Goal: Information Seeking & Learning: Learn about a topic

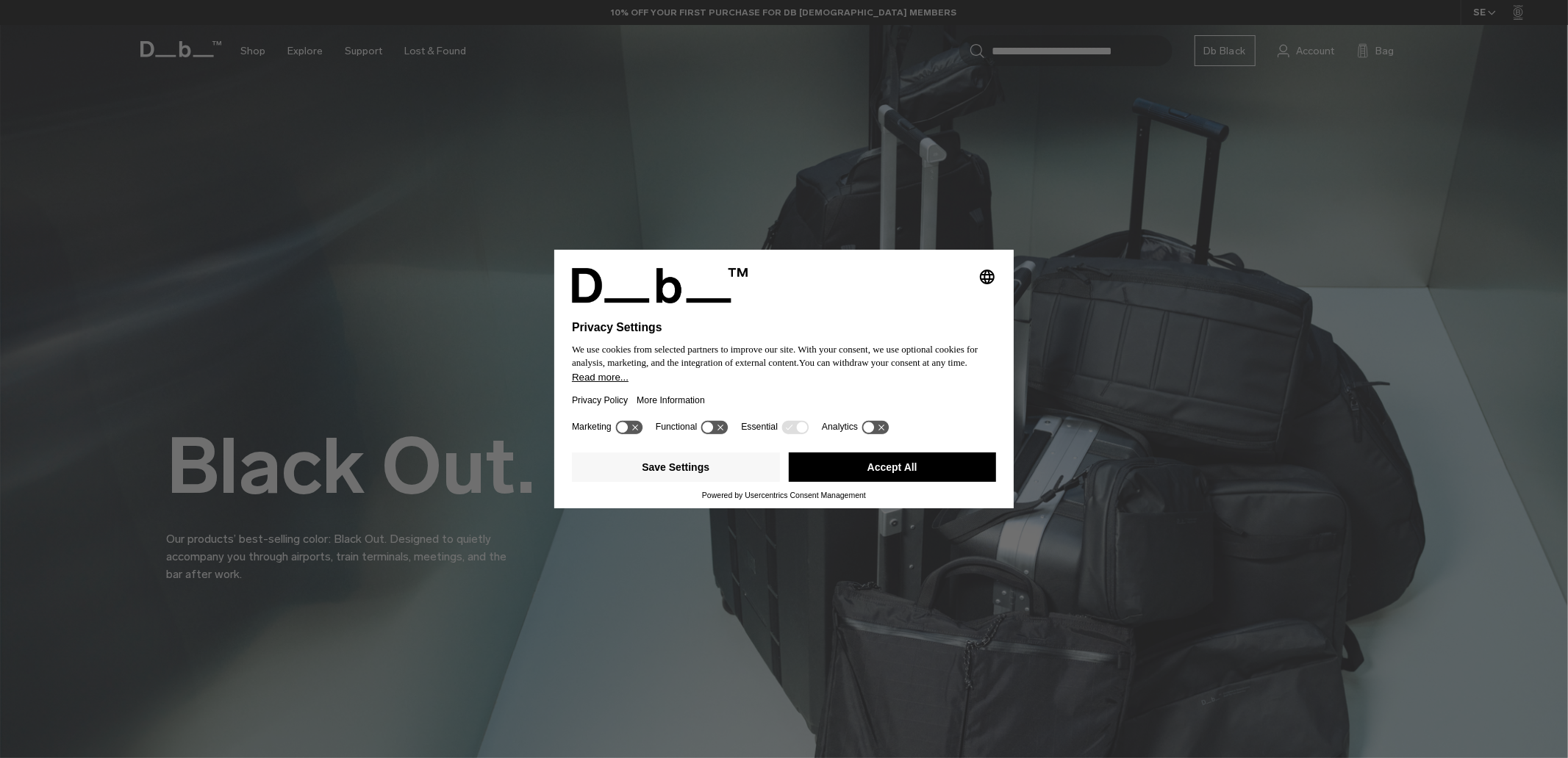
click at [915, 474] on button "Accept All" at bounding box center [892, 467] width 208 height 29
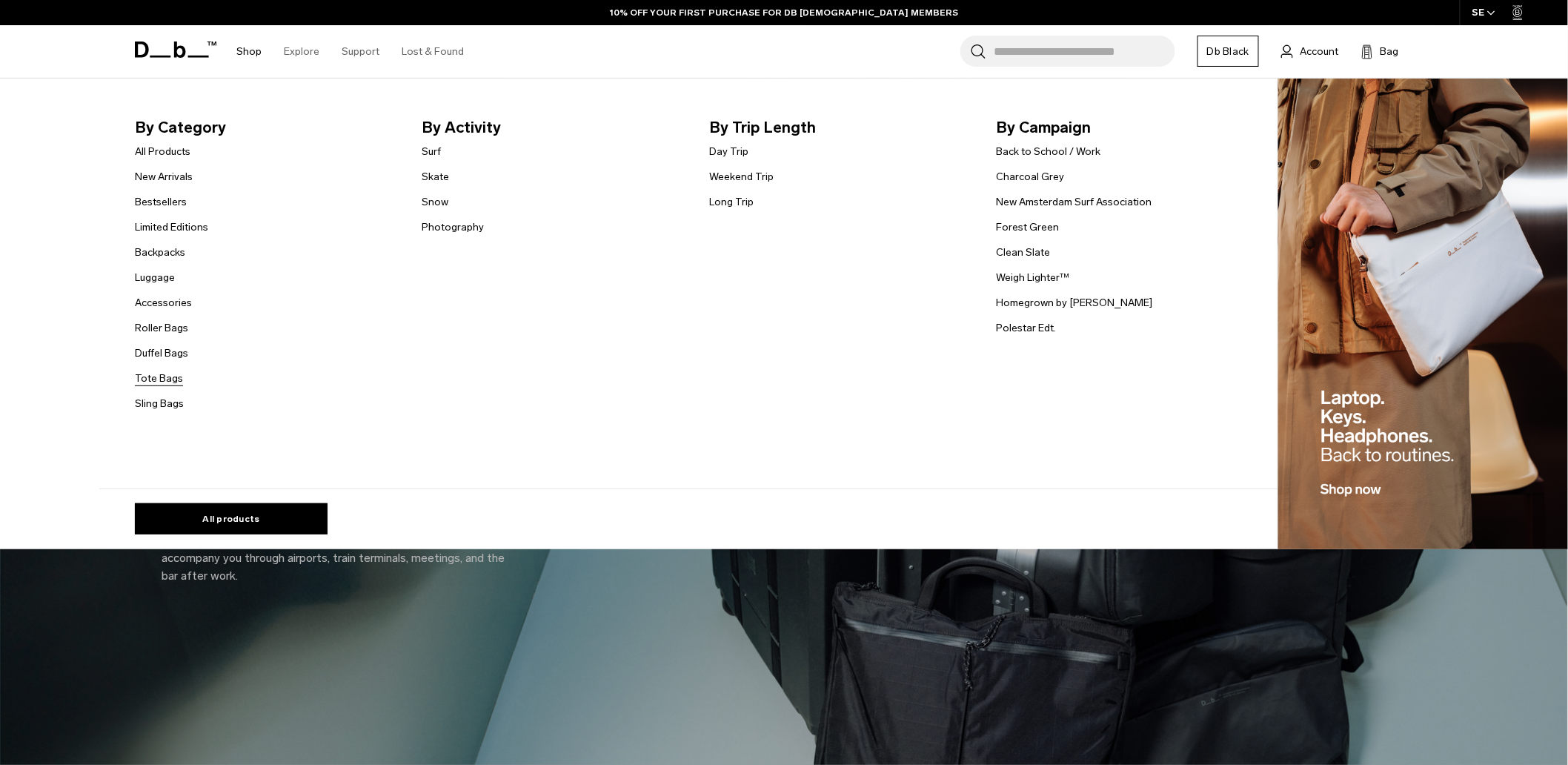
click at [173, 376] on link "Tote Bags" at bounding box center [159, 378] width 48 height 16
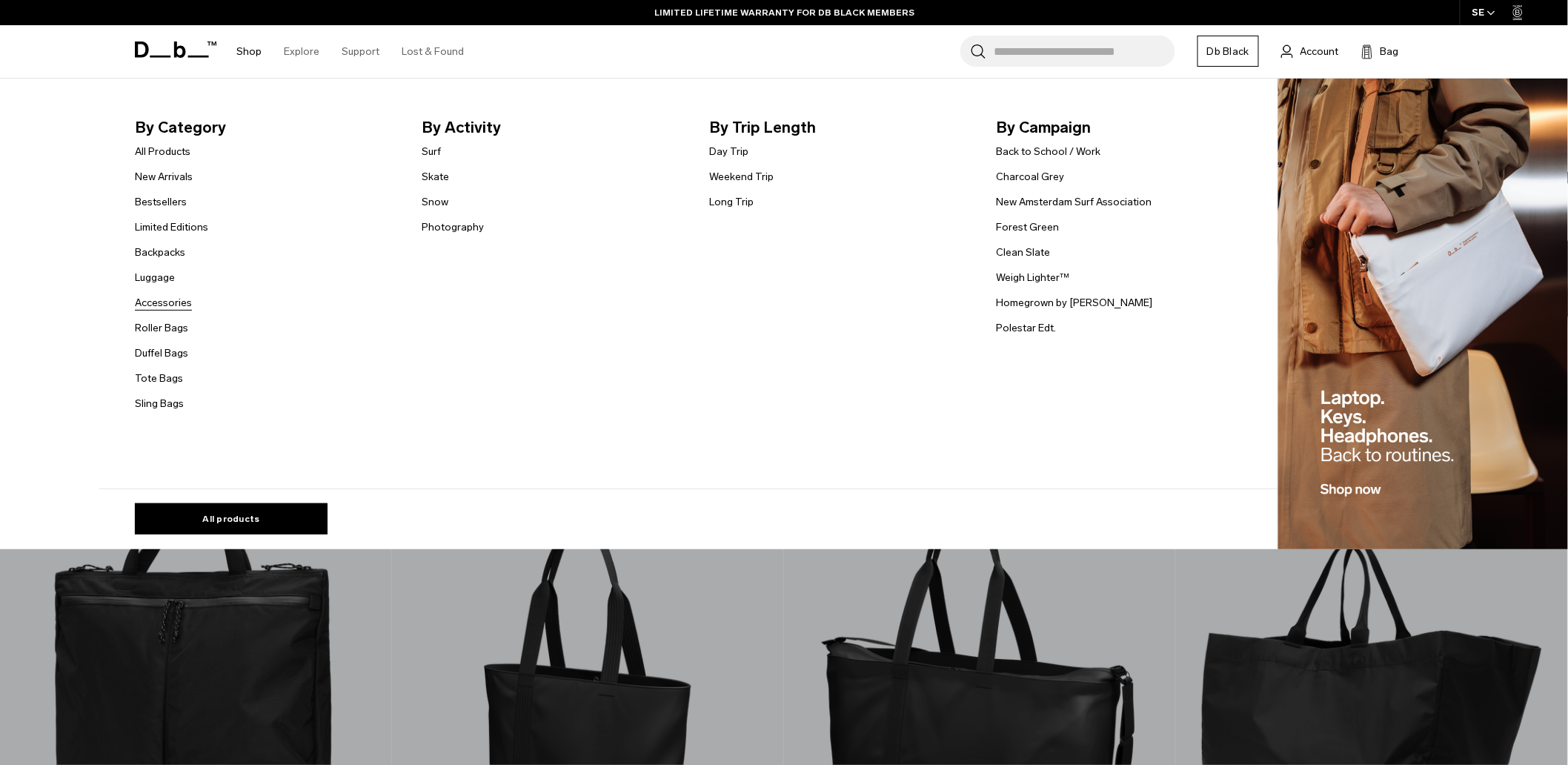
click at [172, 301] on link "Accessories" at bounding box center [163, 303] width 57 height 16
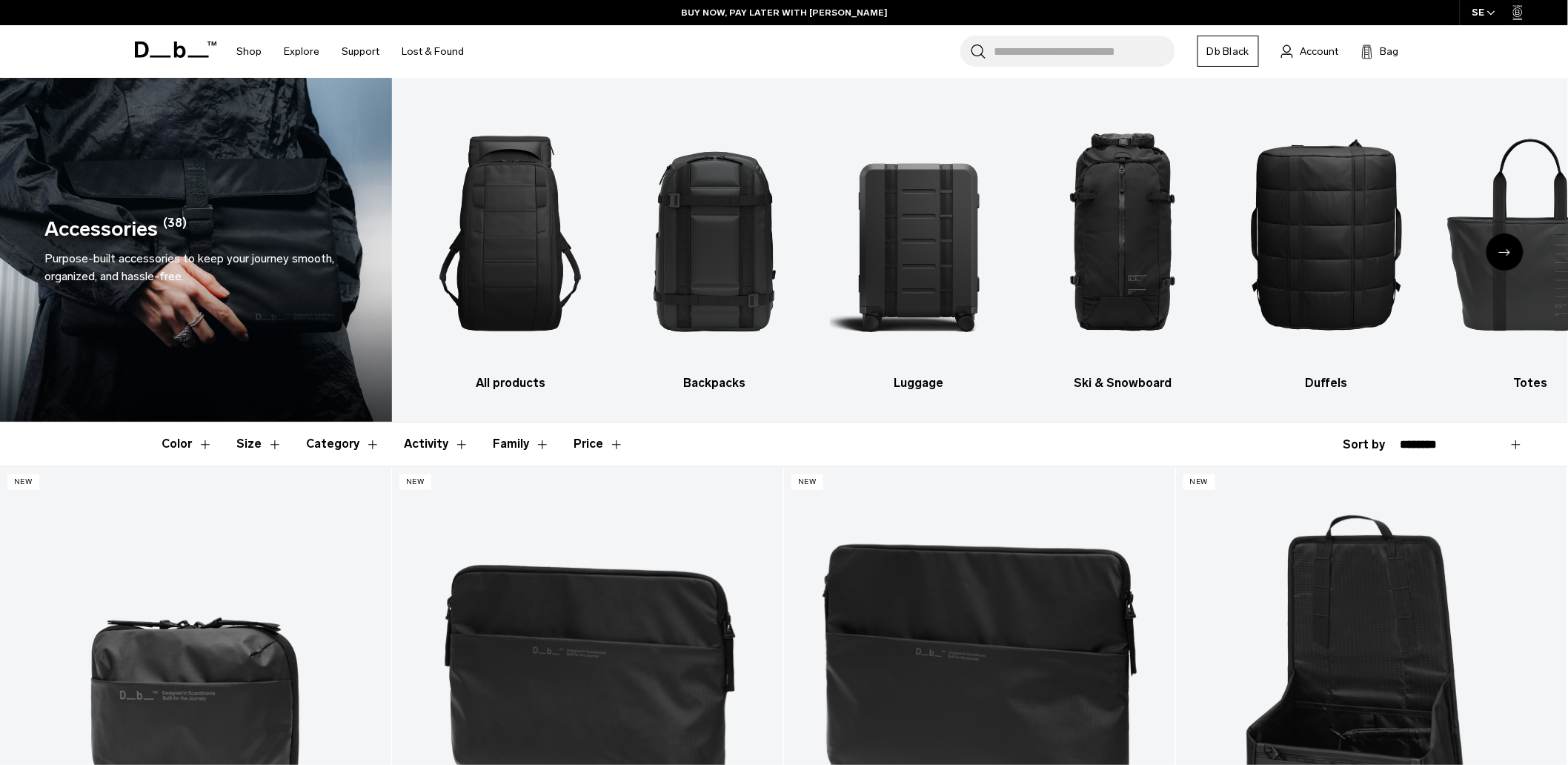
click at [1507, 247] on div "Next slide" at bounding box center [1504, 251] width 37 height 37
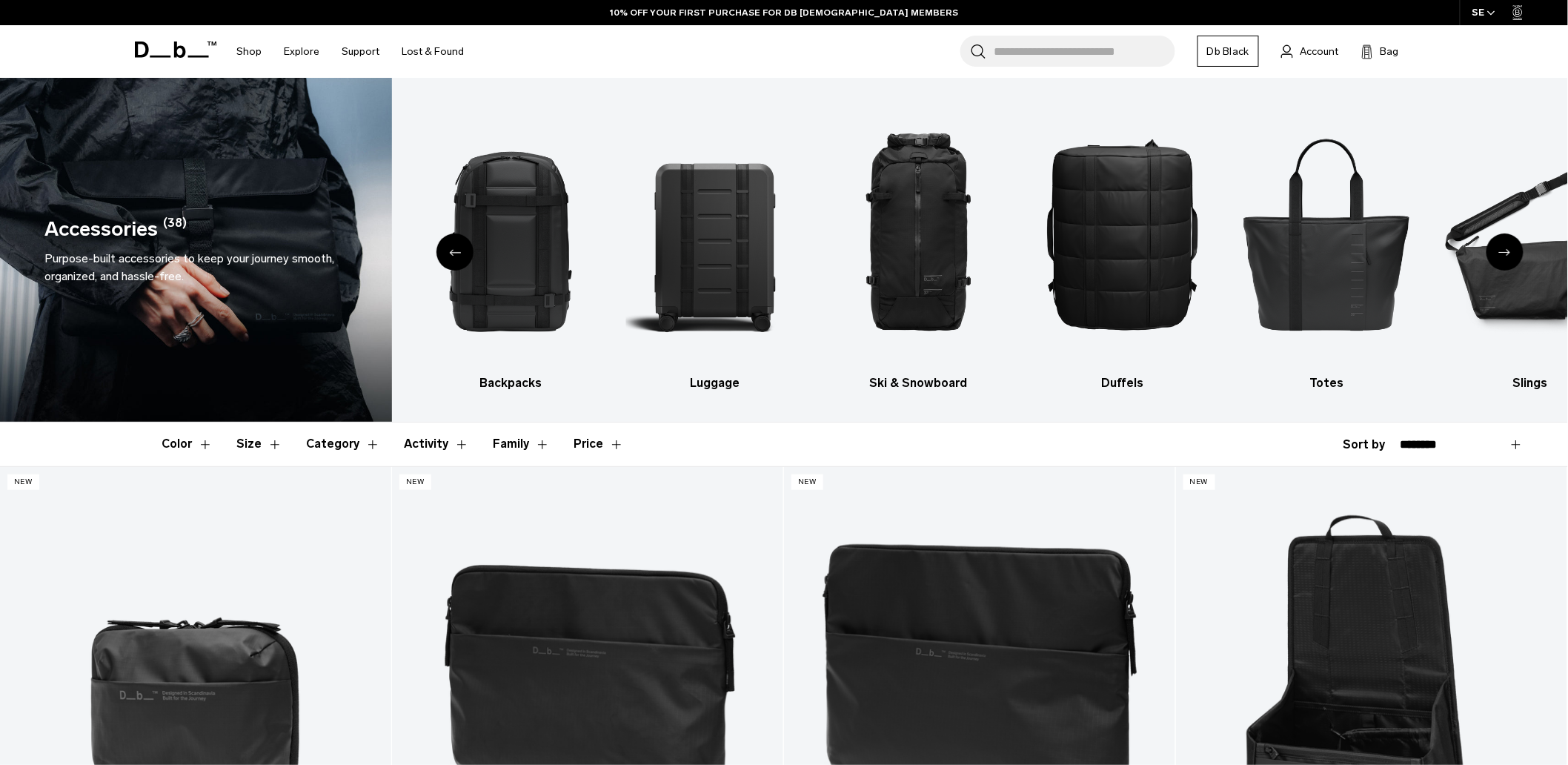
click at [1507, 247] on div "Next slide" at bounding box center [1504, 251] width 37 height 37
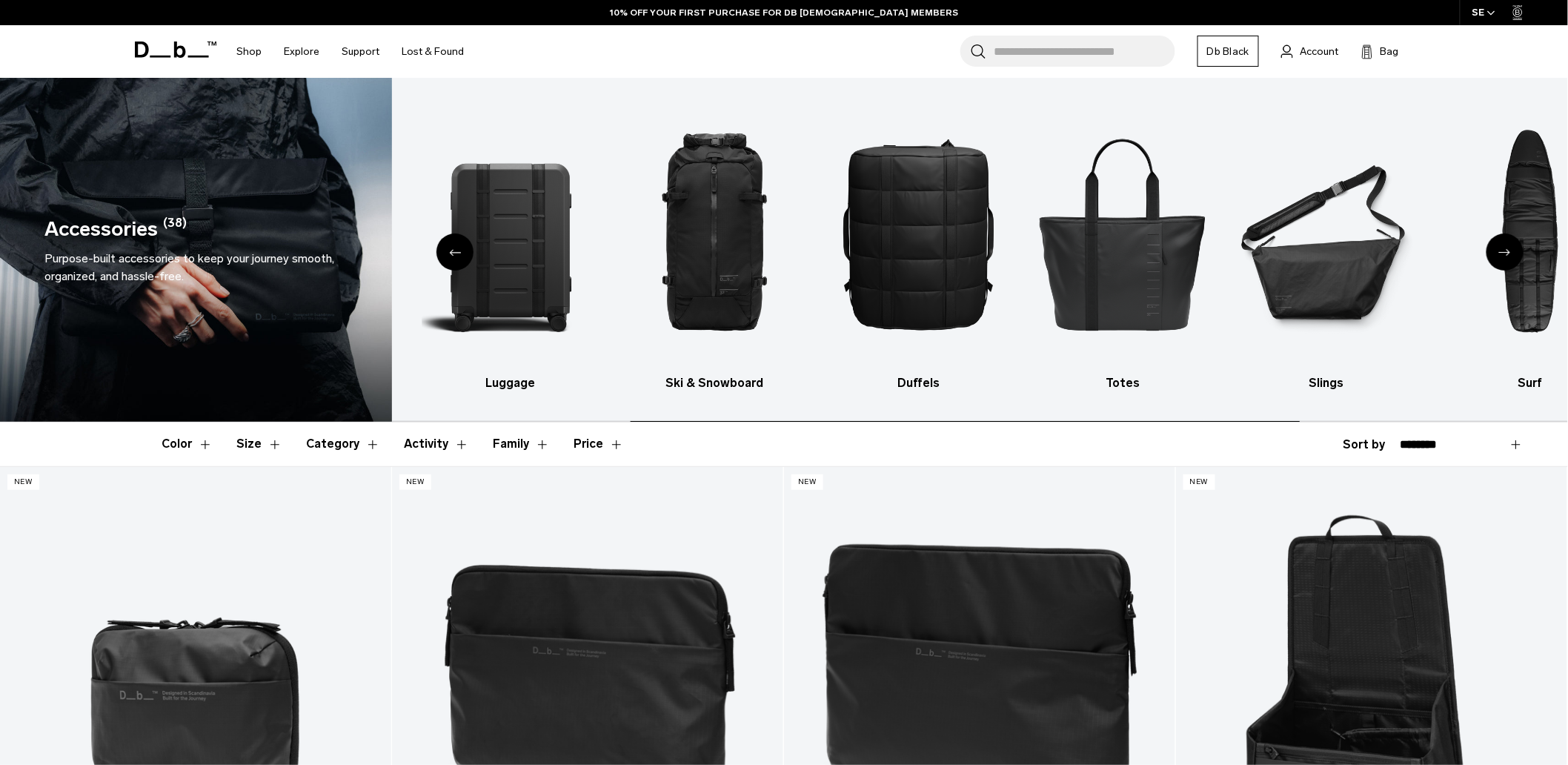
click at [1507, 247] on div "Next slide" at bounding box center [1504, 251] width 37 height 37
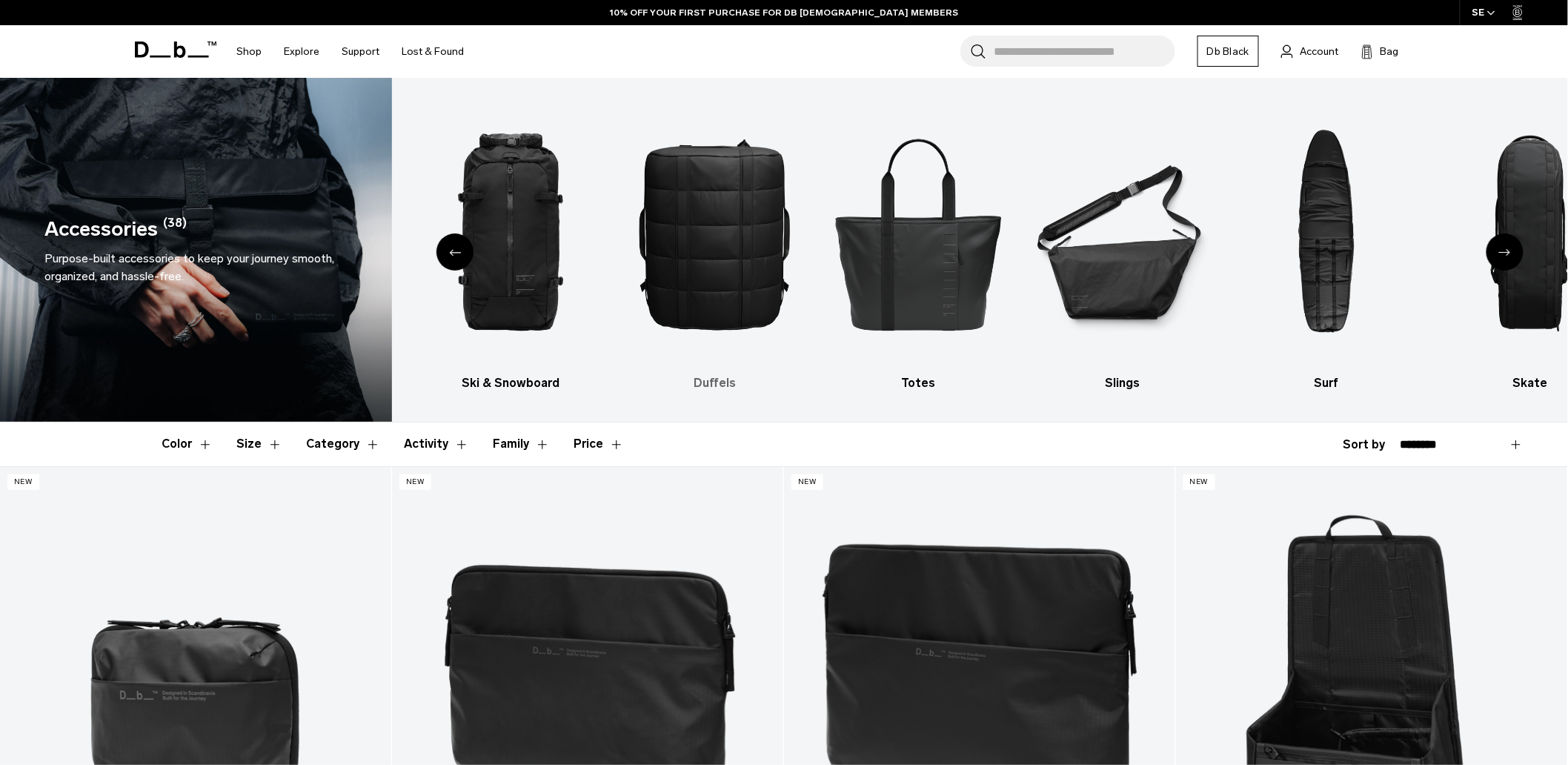
click at [728, 242] on img "5 / 10" at bounding box center [714, 233] width 178 height 267
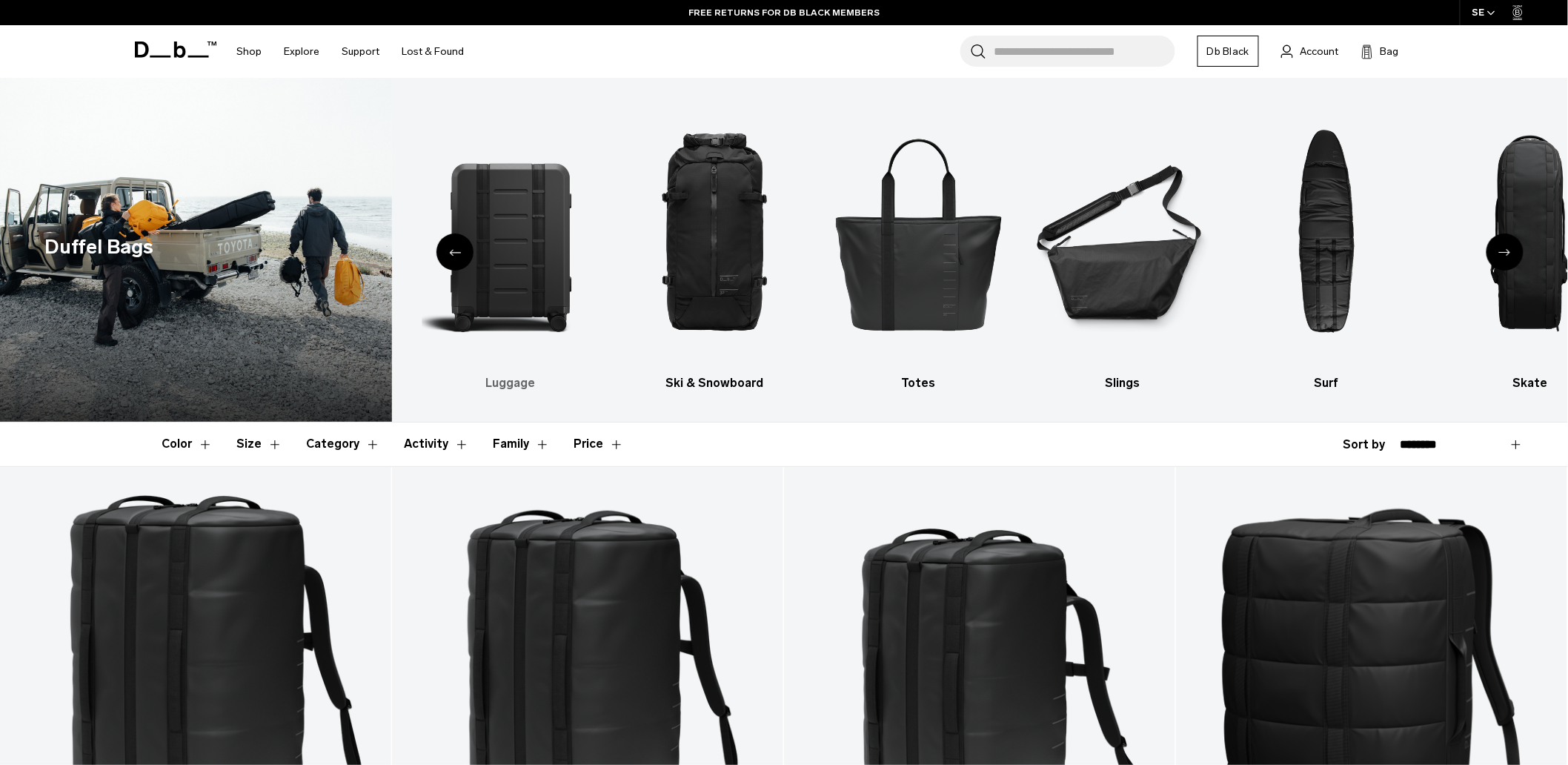
click at [534, 279] on img "3 / 10" at bounding box center [510, 233] width 178 height 267
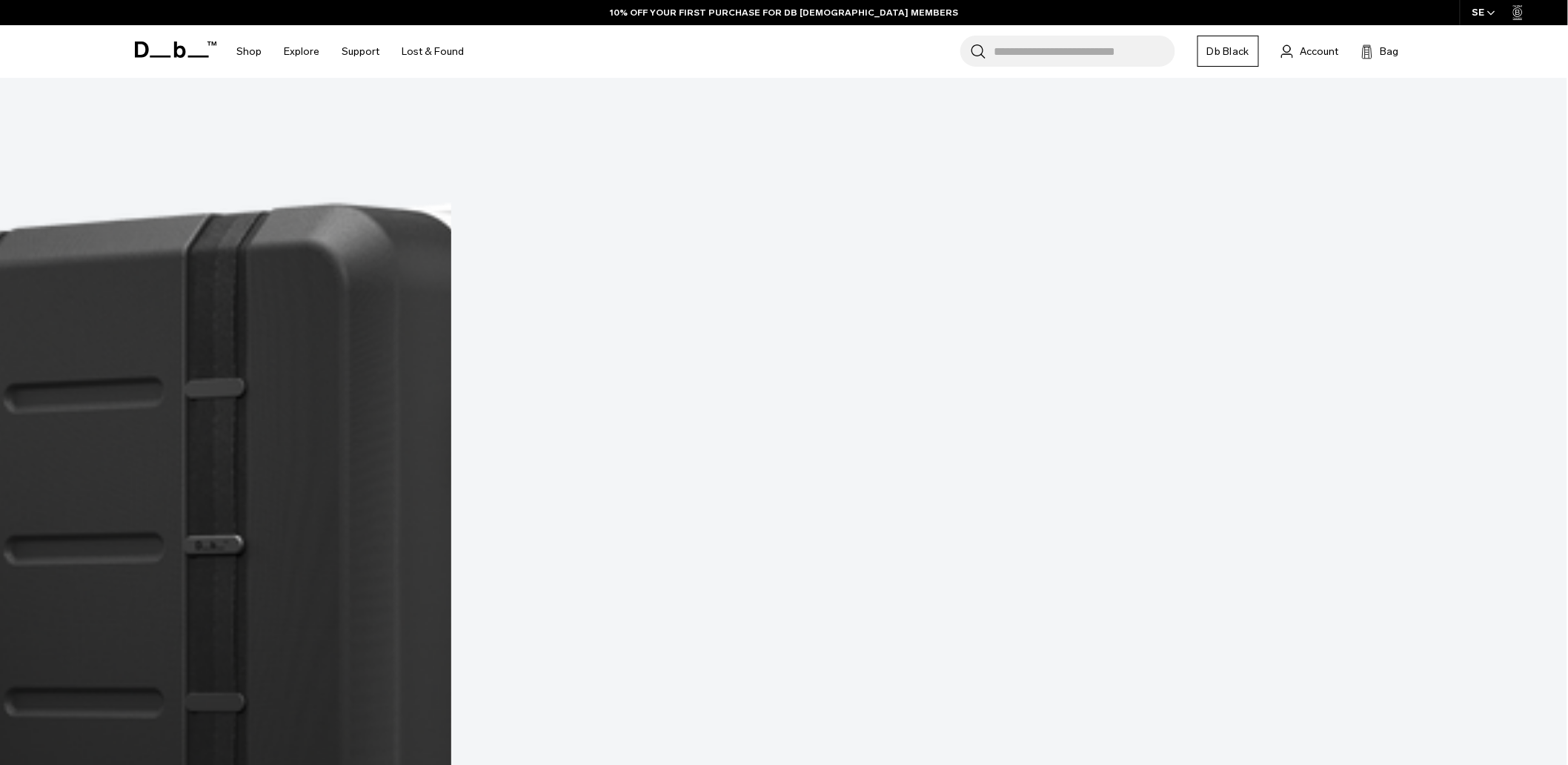
scroll to position [4197, 0]
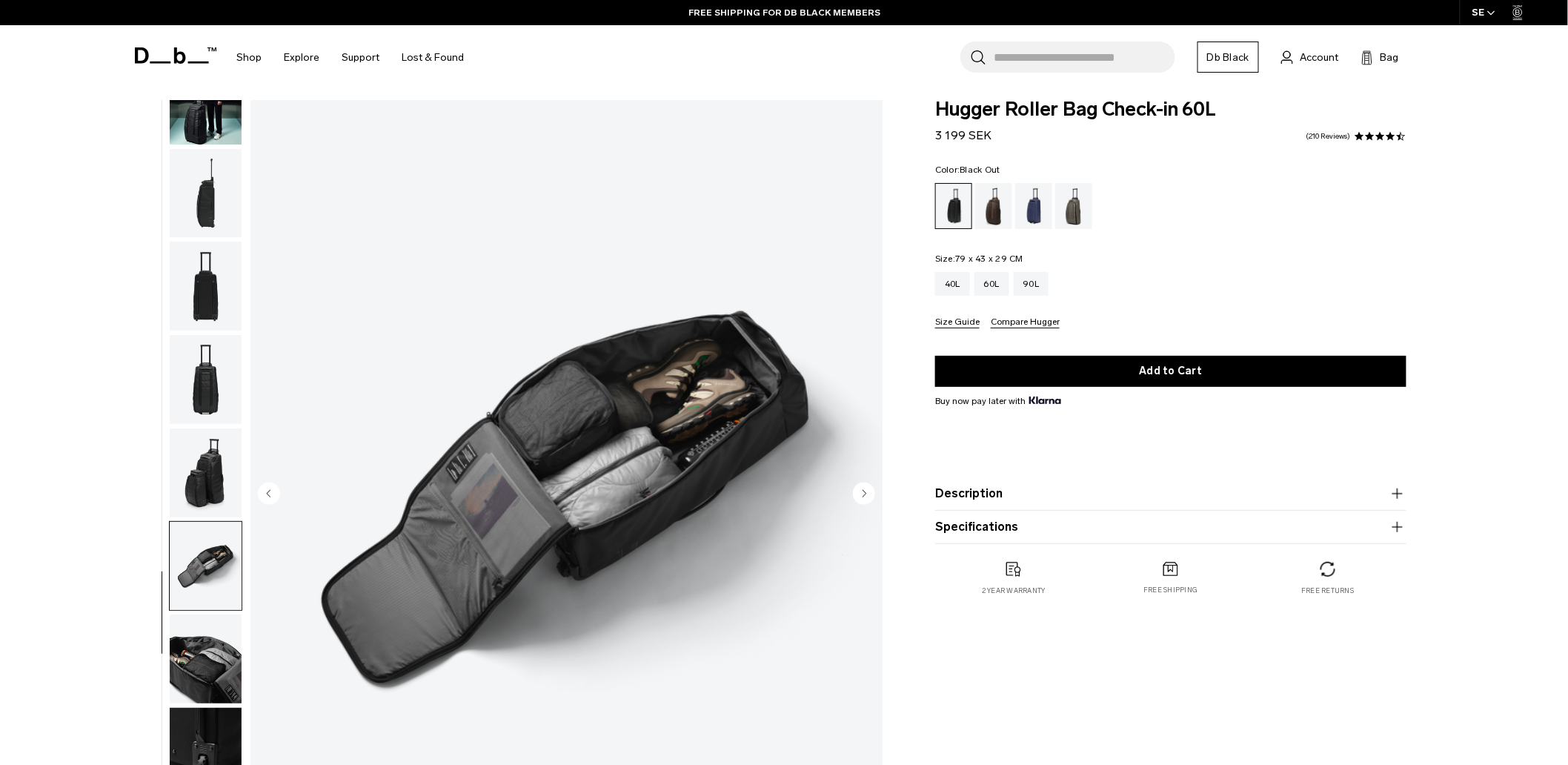
scroll to position [273, 0]
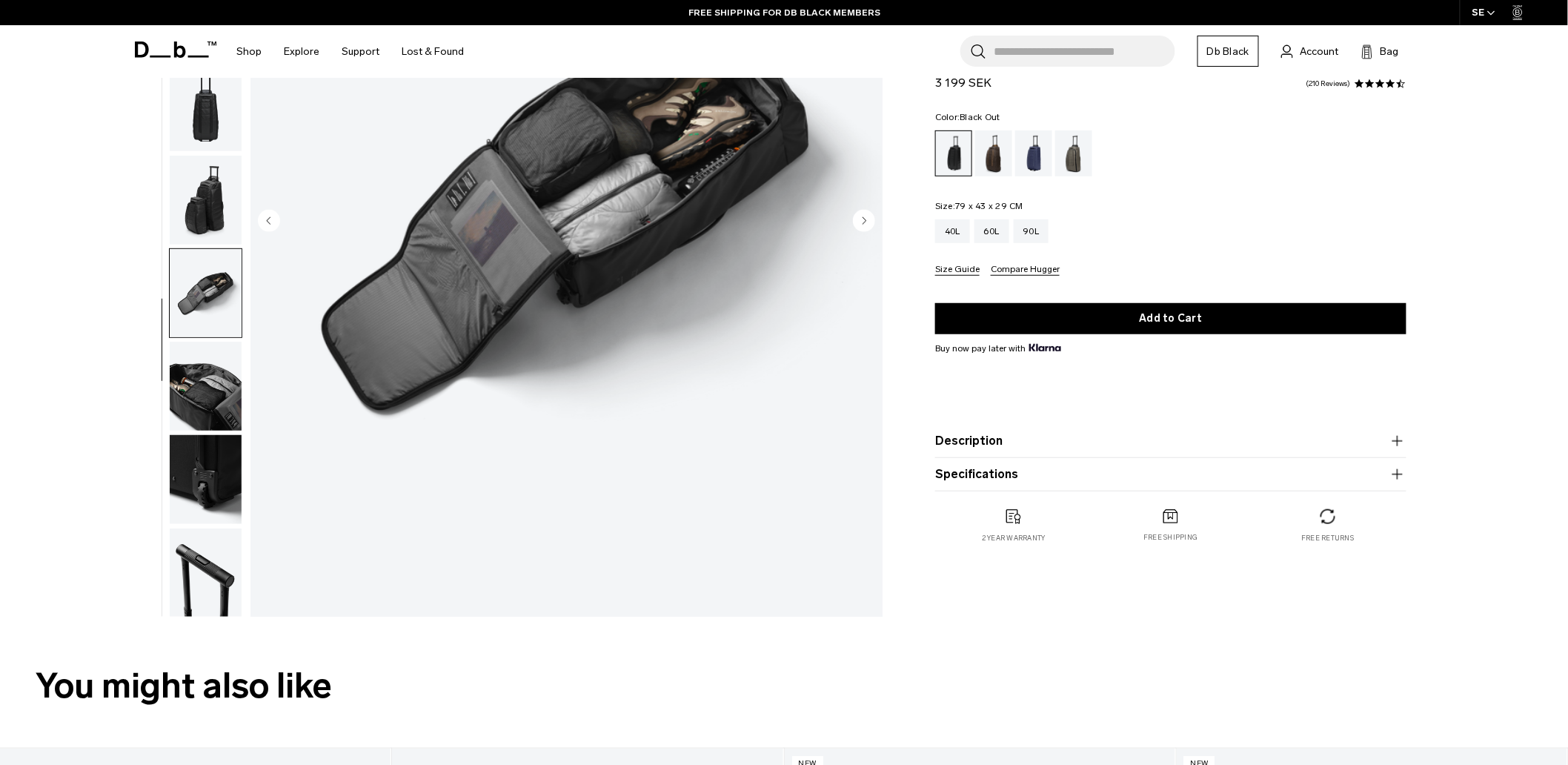
click at [204, 359] on img "button" at bounding box center [205, 386] width 72 height 89
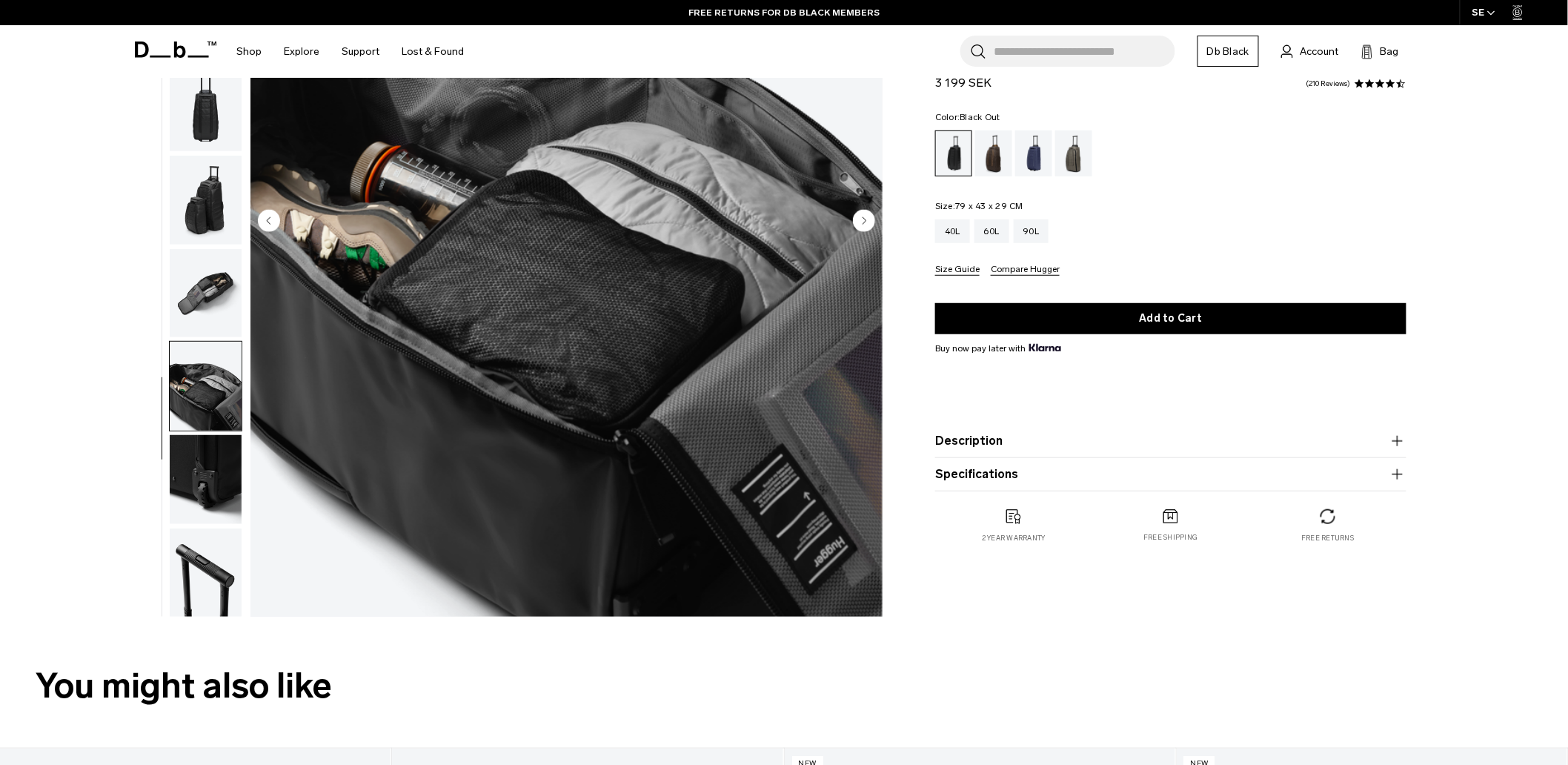
click at [224, 482] on img "button" at bounding box center [205, 479] width 72 height 89
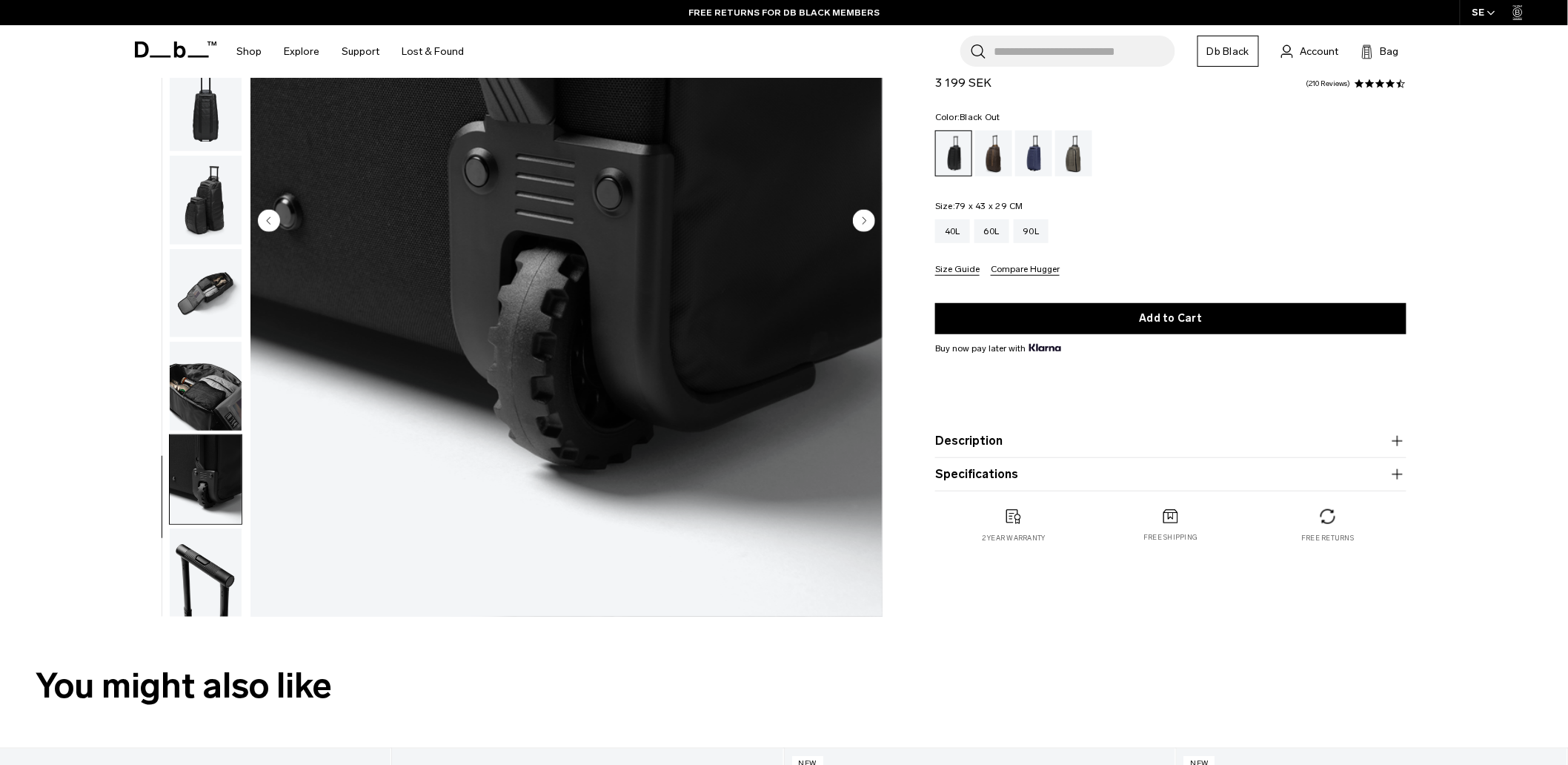
click at [207, 573] on img "button" at bounding box center [205, 573] width 72 height 89
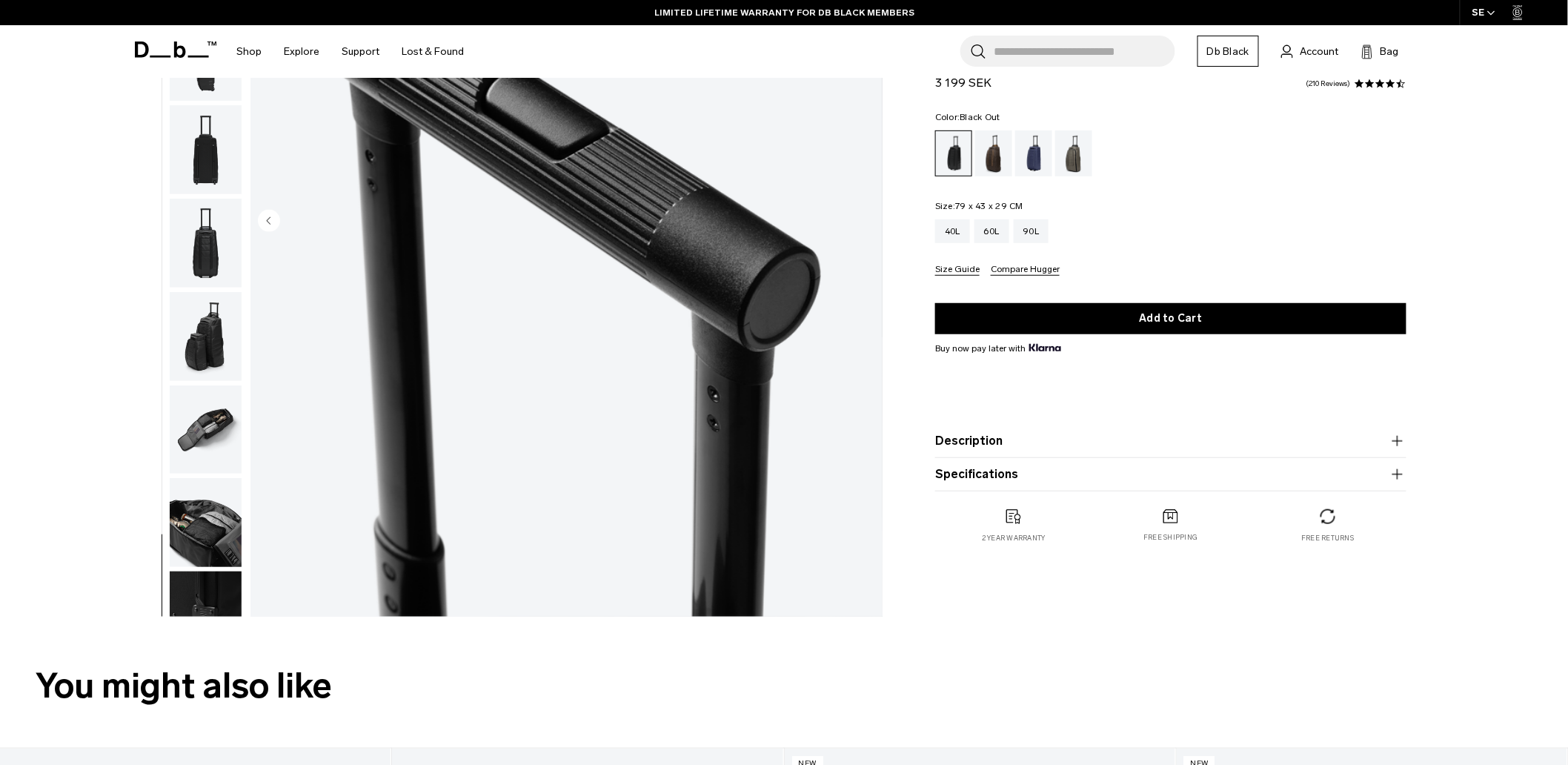
scroll to position [0, 0]
click at [223, 327] on img "button" at bounding box center [205, 339] width 72 height 89
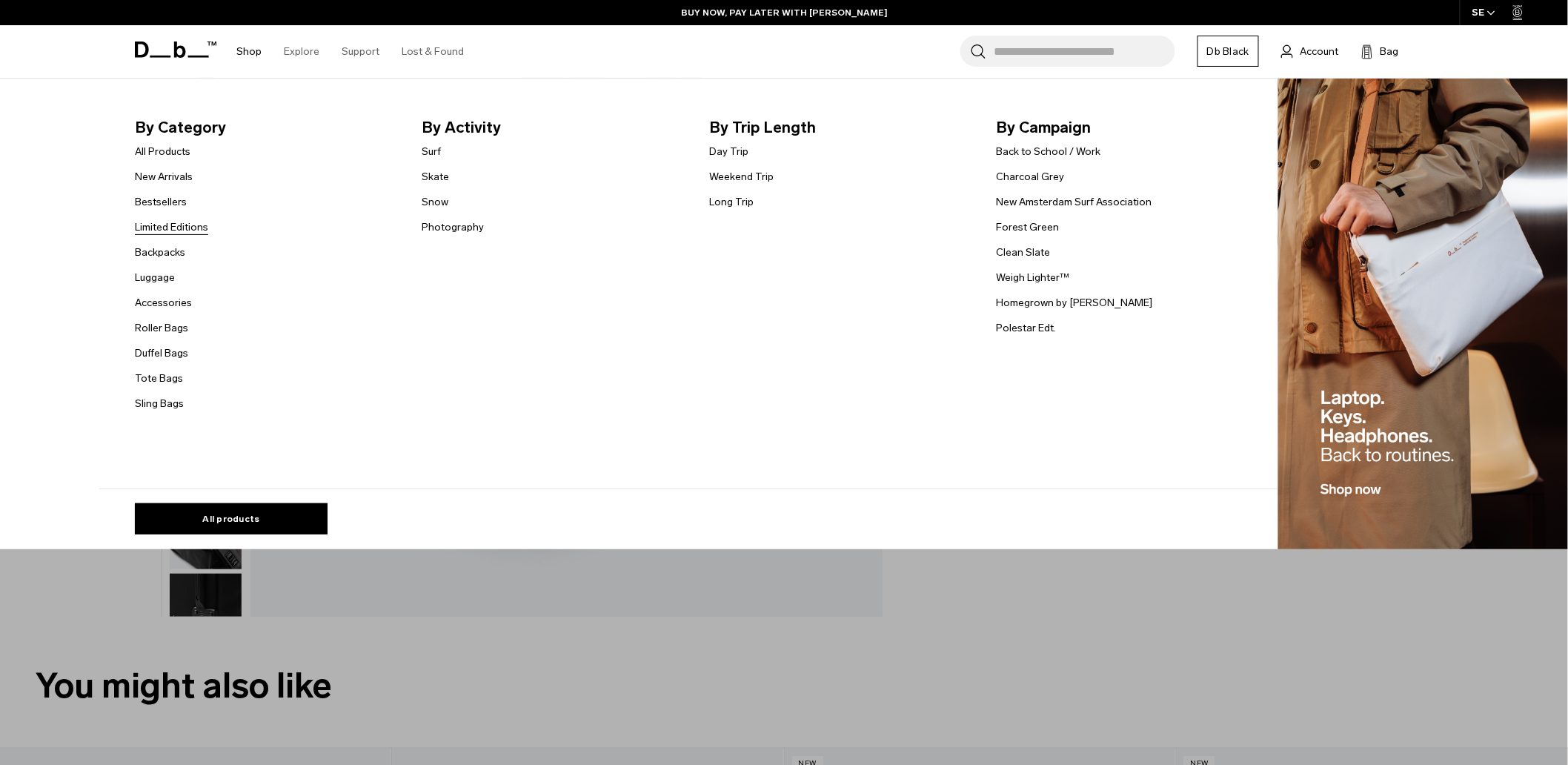
click at [187, 224] on link "Limited Editions" at bounding box center [171, 227] width 73 height 16
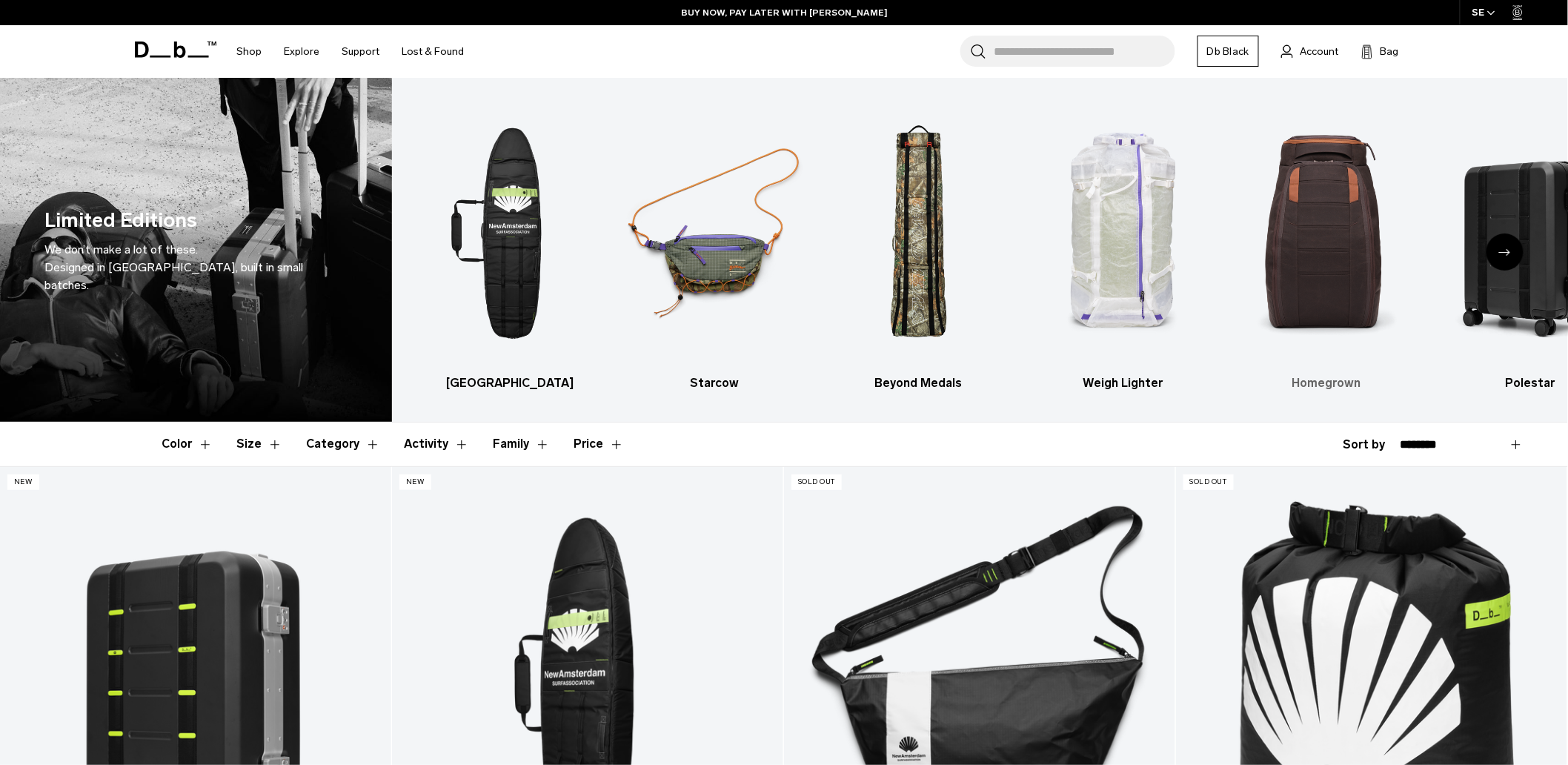
click at [1301, 247] on img "5 / 6" at bounding box center [1326, 233] width 178 height 267
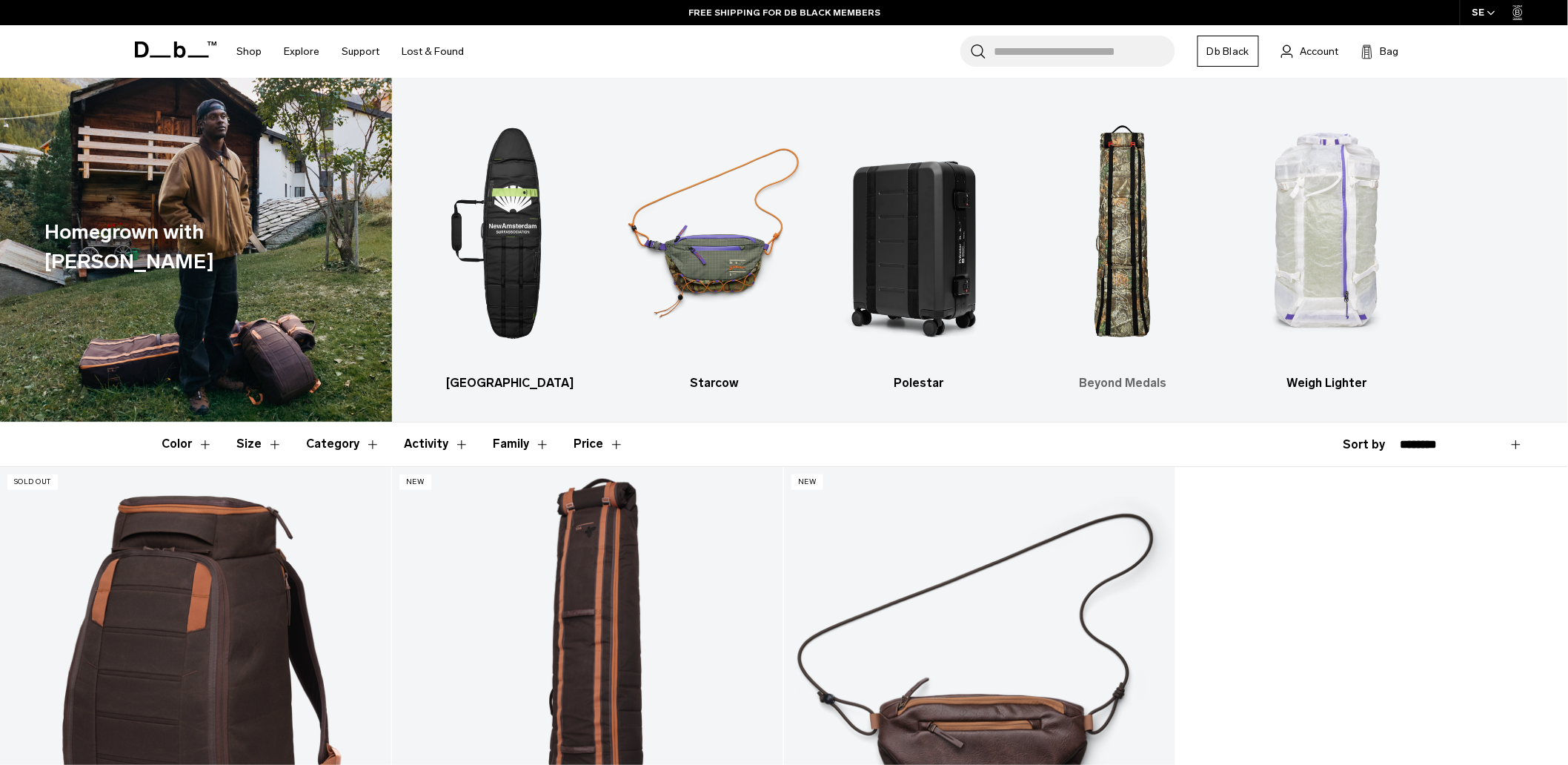
click at [1119, 230] on img "4 / 5" at bounding box center [1122, 233] width 178 height 267
